Goal: Task Accomplishment & Management: Use online tool/utility

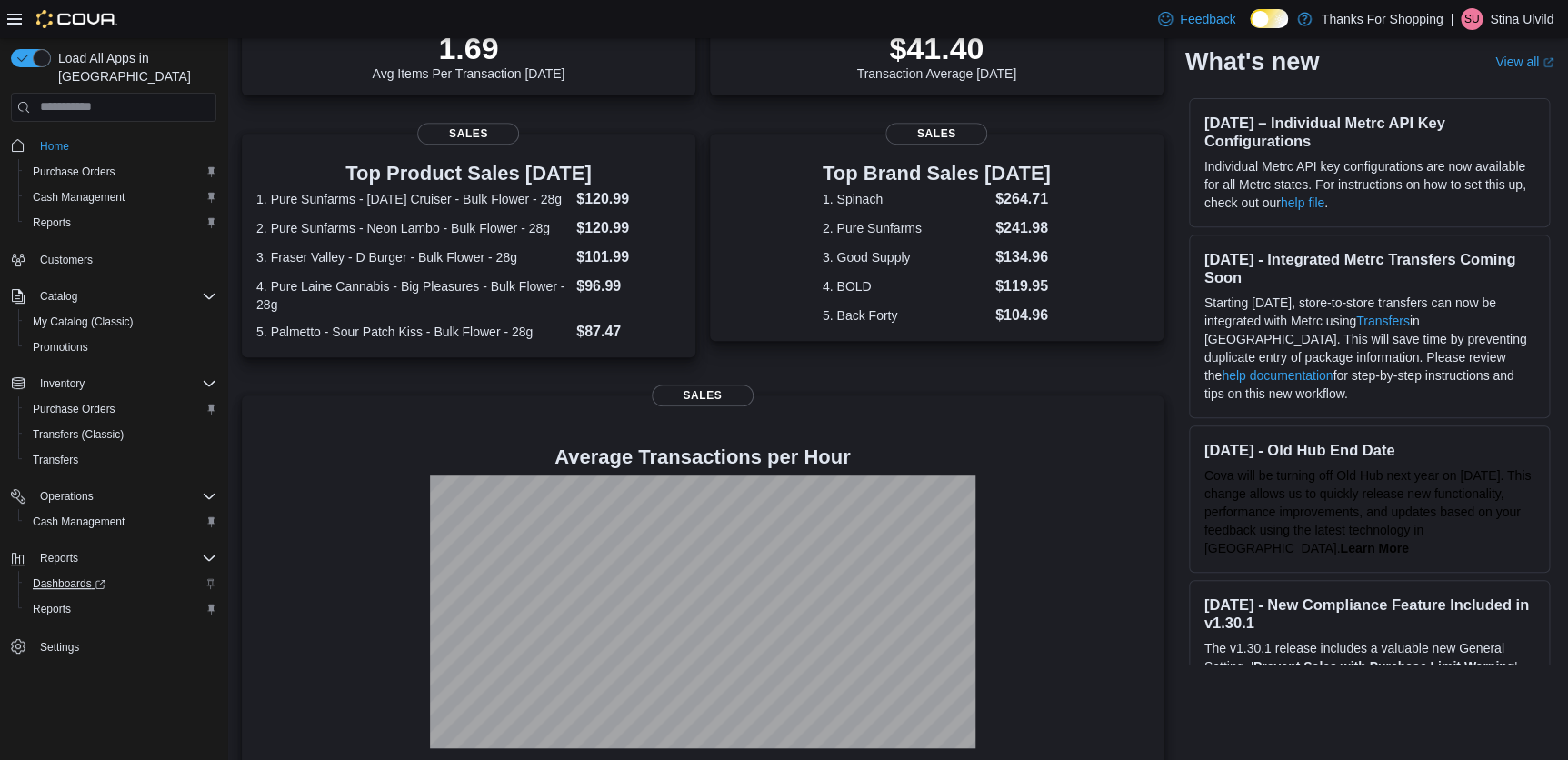
scroll to position [330, 0]
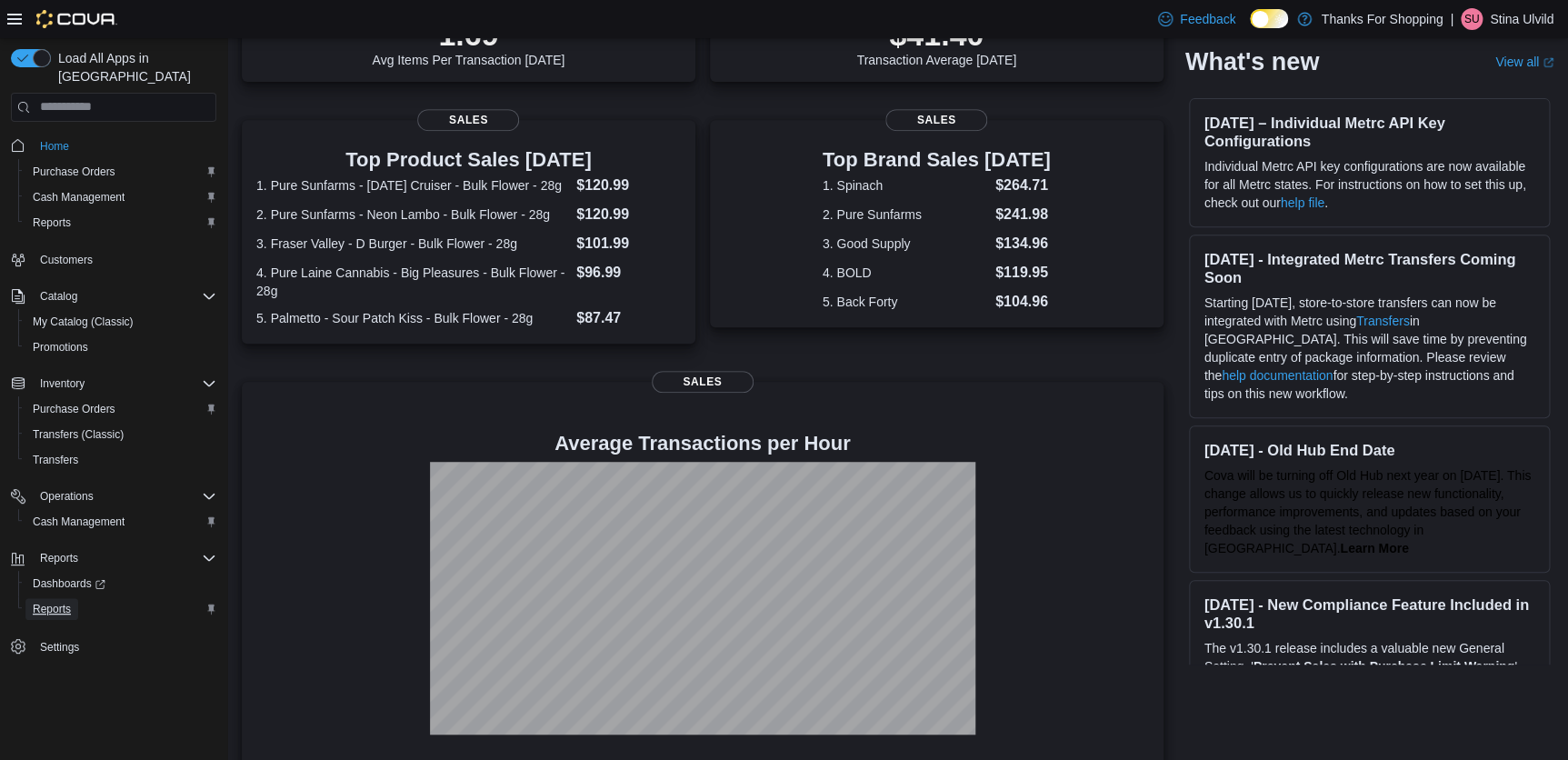
click at [57, 602] on span "Reports" at bounding box center [51, 608] width 38 height 14
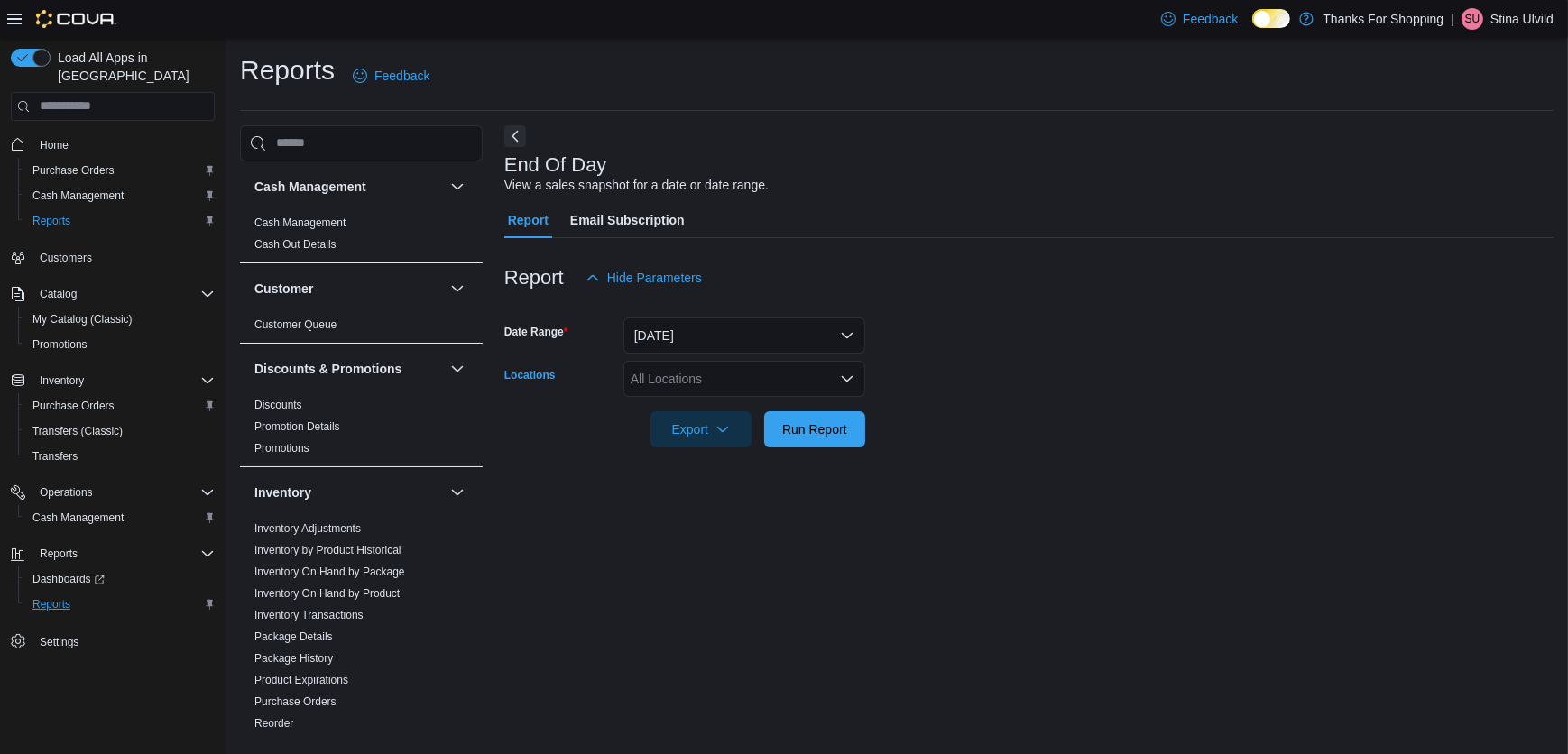
click at [723, 382] on div "All Locations" at bounding box center [745, 378] width 242 height 36
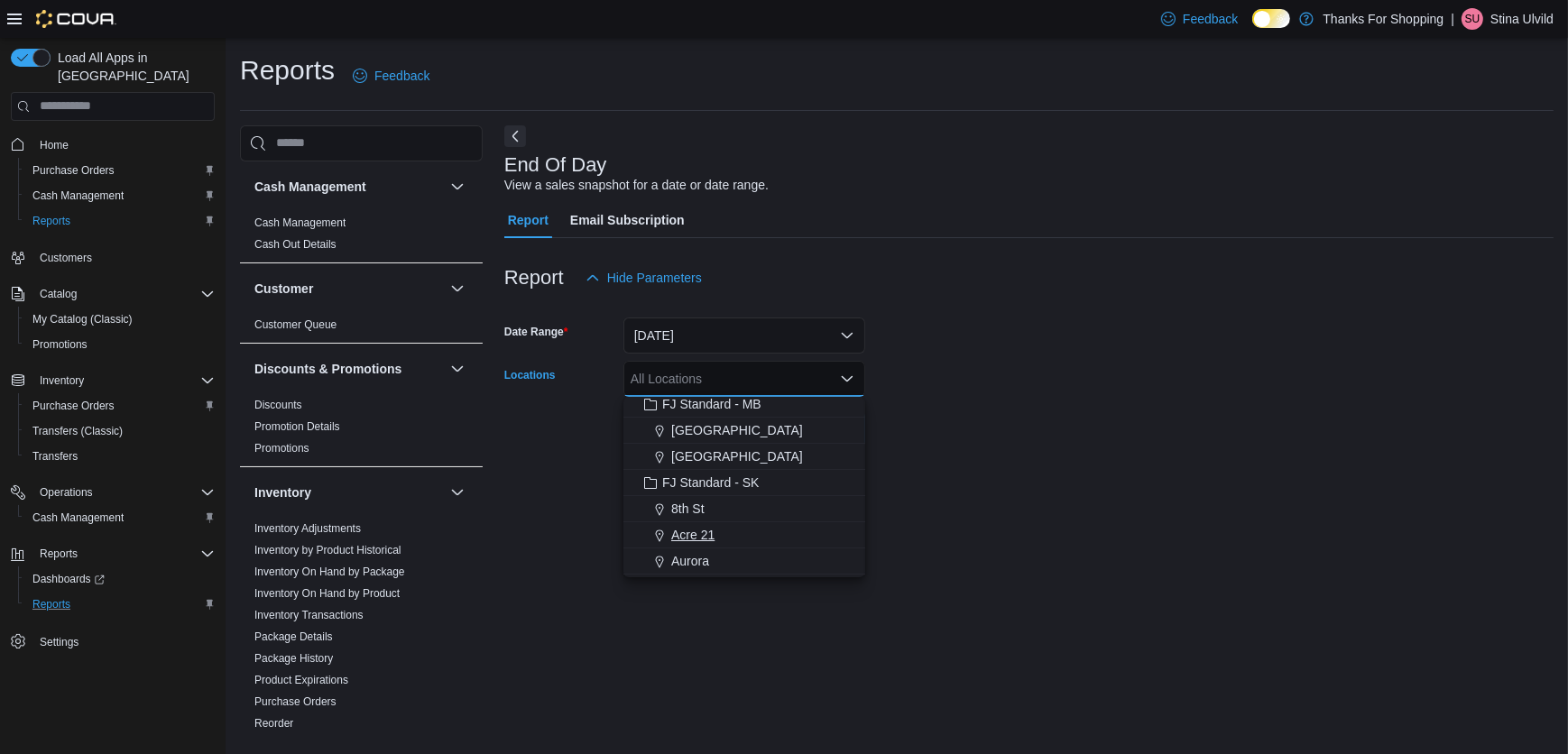
scroll to position [164, 0]
drag, startPoint x: 690, startPoint y: 556, endPoint x: 901, endPoint y: 504, distance: 217.3
click at [693, 554] on span "Aurora" at bounding box center [690, 560] width 38 height 18
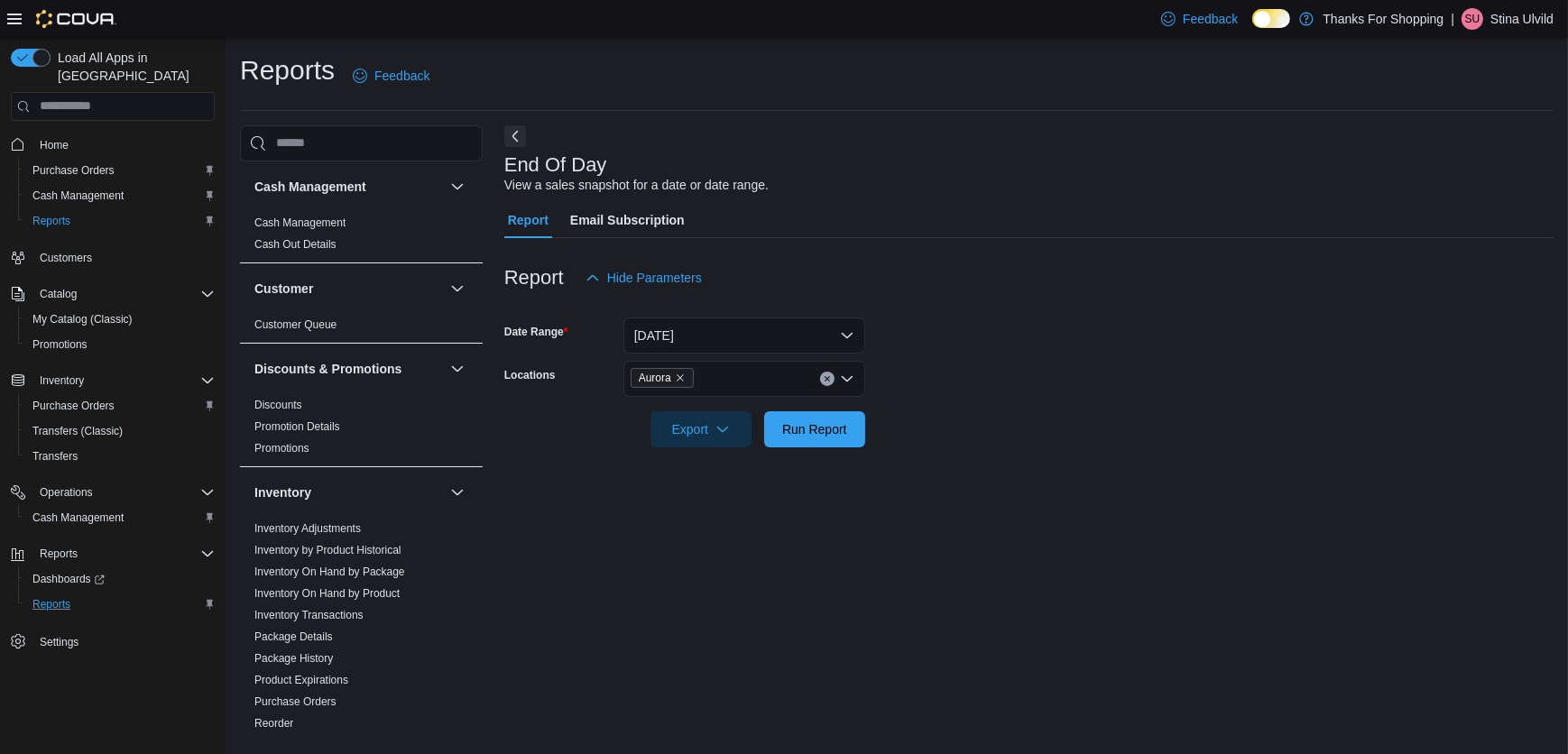
click at [1047, 493] on div "End Of Day View a sales snapshot for a date or date range. Report Email Subscri…" at bounding box center [1029, 427] width 1049 height 602
click at [710, 422] on span "Export" at bounding box center [701, 429] width 79 height 36
click at [722, 508] on span "Export to Pdf" at bounding box center [704, 500] width 81 height 14
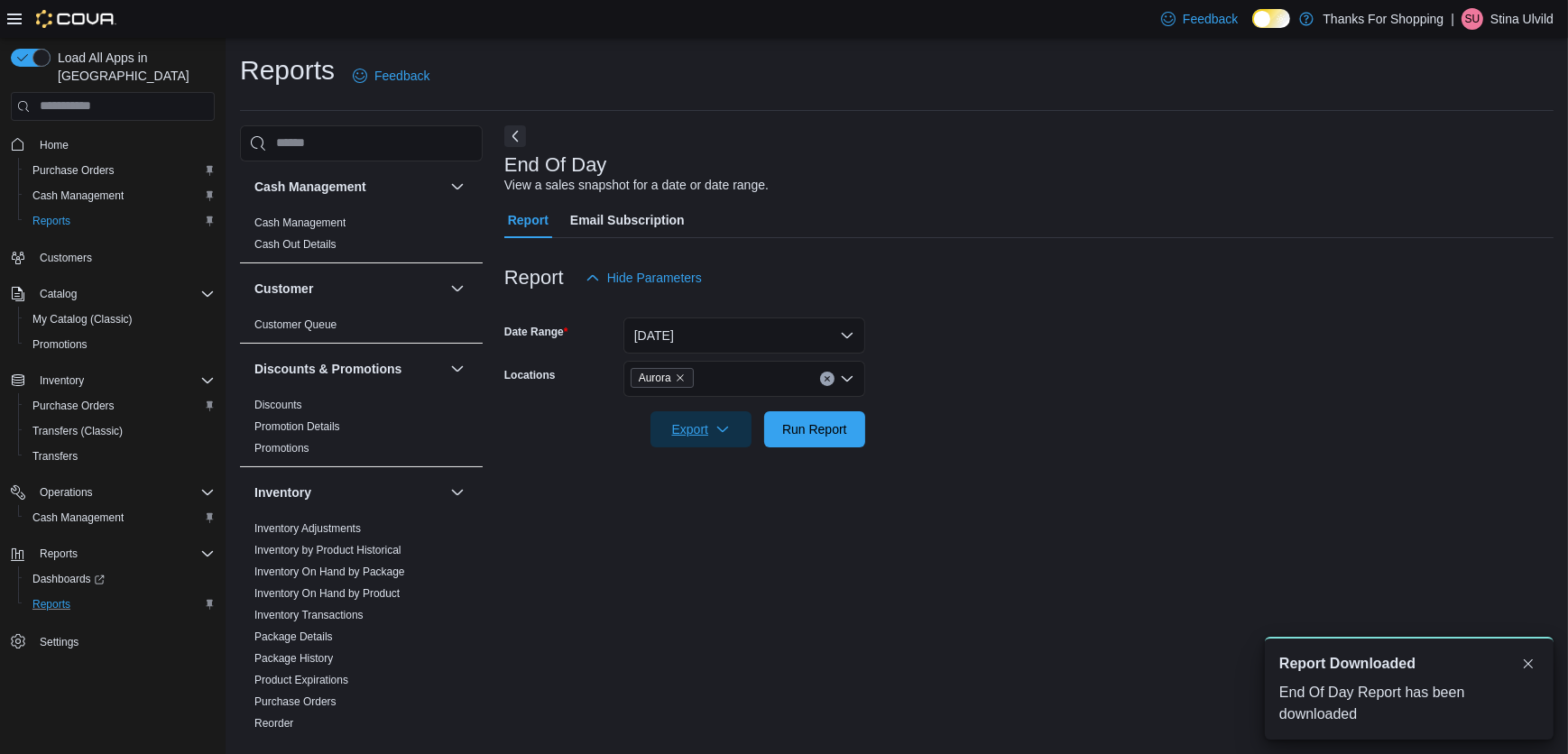
scroll to position [0, 0]
